Goal: Information Seeking & Learning: Learn about a topic

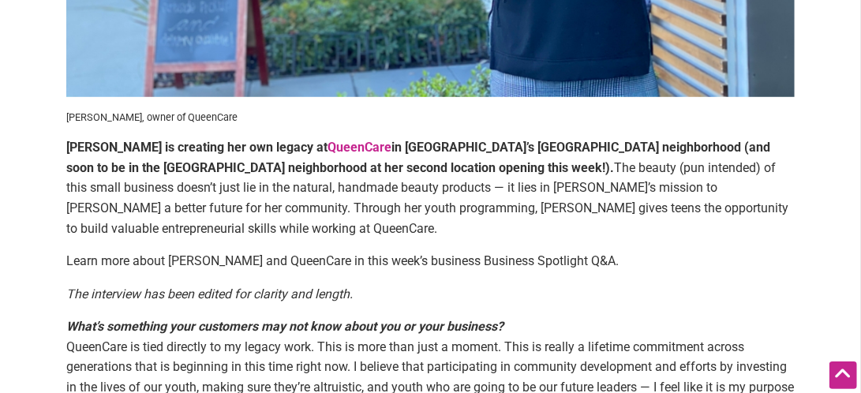
scroll to position [631, 0]
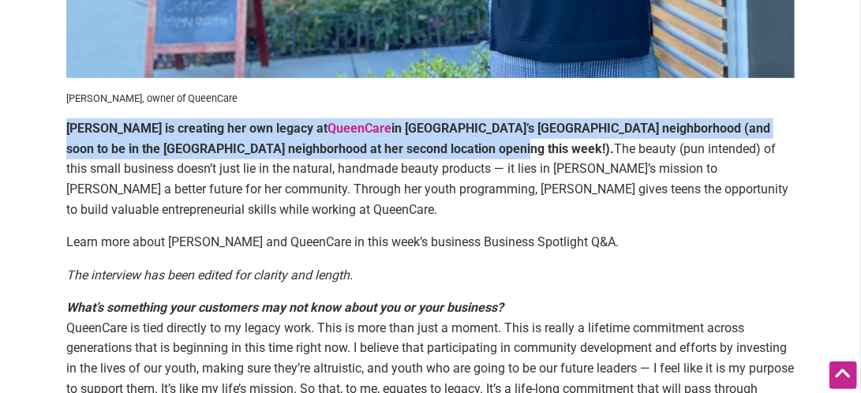
drag, startPoint x: 52, startPoint y: 133, endPoint x: 431, endPoint y: 141, distance: 378.9
click at [431, 141] on article "By [PERSON_NAME] — [DATE] [PERSON_NAME], owner of QueenCare [PERSON_NAME] is cr…" at bounding box center [431, 170] width 760 height 1343
drag, startPoint x: 431, startPoint y: 141, endPoint x: 301, endPoint y: 148, distance: 130.4
click at [309, 148] on strong "[PERSON_NAME] is creating her own legacy at [GEOGRAPHIC_DATA] in [GEOGRAPHIC_DA…" at bounding box center [418, 139] width 704 height 36
click at [167, 140] on p "[PERSON_NAME] is creating her own legacy at [GEOGRAPHIC_DATA] in [GEOGRAPHIC_DA…" at bounding box center [430, 168] width 728 height 101
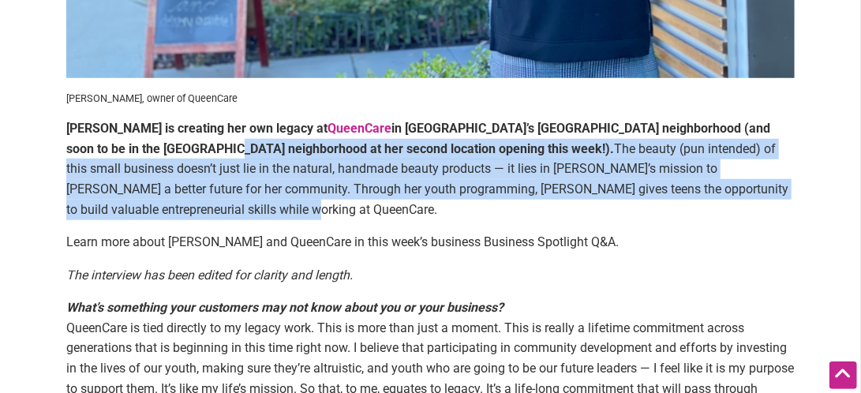
drag, startPoint x: 154, startPoint y: 142, endPoint x: 813, endPoint y: 193, distance: 660.9
click at [813, 193] on div "By [PERSON_NAME] — [DATE] [PERSON_NAME], owner of QueenCare [PERSON_NAME] is cr…" at bounding box center [430, 379] width 861 height 1793
click at [787, 197] on p "[PERSON_NAME] is creating her own legacy at [GEOGRAPHIC_DATA] in [GEOGRAPHIC_DA…" at bounding box center [430, 168] width 728 height 101
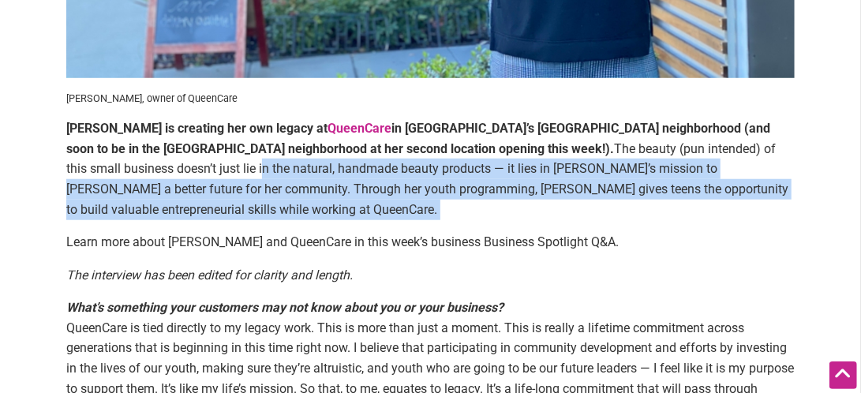
drag, startPoint x: 787, startPoint y: 197, endPoint x: 23, endPoint y: 162, distance: 764.7
click at [23, 162] on div "By [PERSON_NAME] — [DATE] [PERSON_NAME], owner of QueenCare [PERSON_NAME] is cr…" at bounding box center [430, 379] width 861 height 1793
drag, startPoint x: 23, startPoint y: 162, endPoint x: 39, endPoint y: 192, distance: 34.3
click at [39, 192] on div "By [PERSON_NAME] — [DATE] [PERSON_NAME], owner of QueenCare [PERSON_NAME] is cr…" at bounding box center [430, 379] width 861 height 1793
click at [41, 203] on div "By [PERSON_NAME] — [DATE] [PERSON_NAME], owner of QueenCare [PERSON_NAME] is cr…" at bounding box center [430, 379] width 861 height 1793
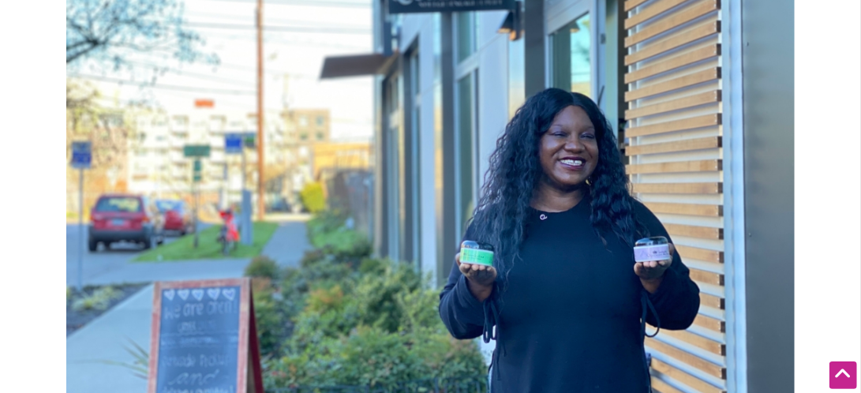
scroll to position [237, 0]
